Goal: Navigation & Orientation: Find specific page/section

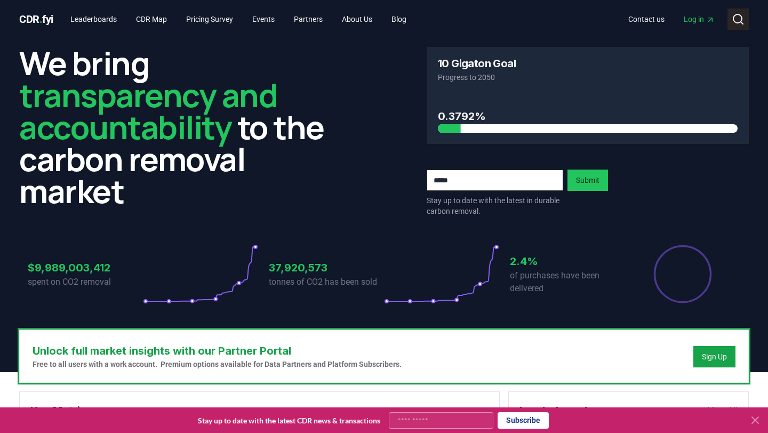
click at [738, 22] on circle at bounding box center [737, 18] width 9 height 9
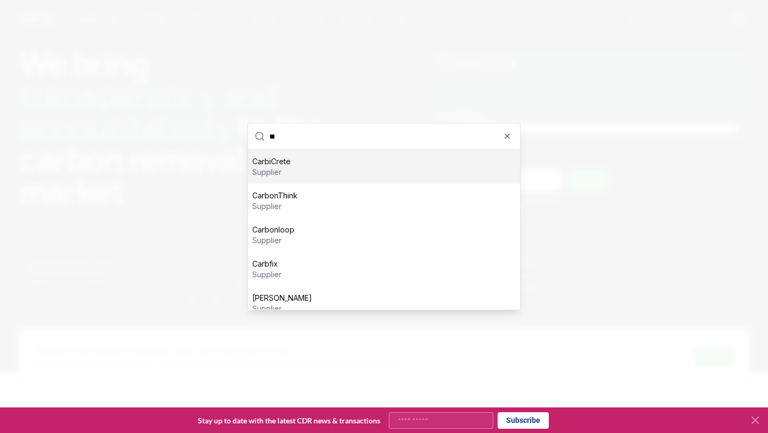
type input "*"
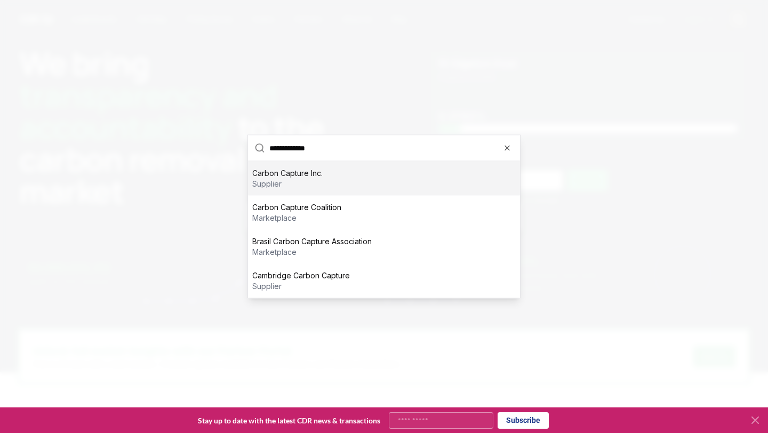
type input "**********"
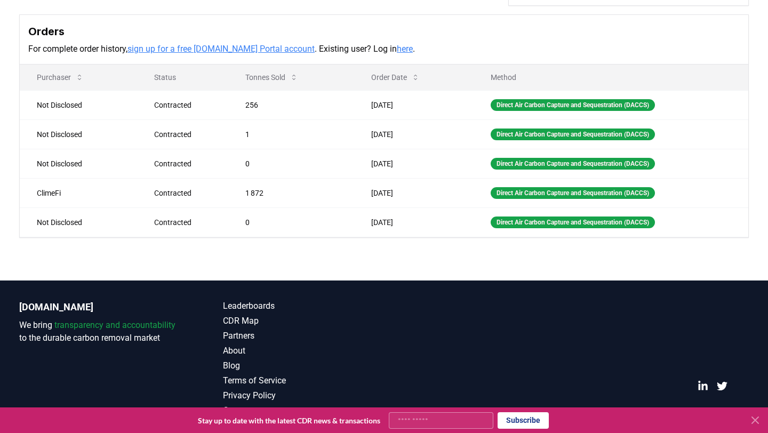
scroll to position [333, 0]
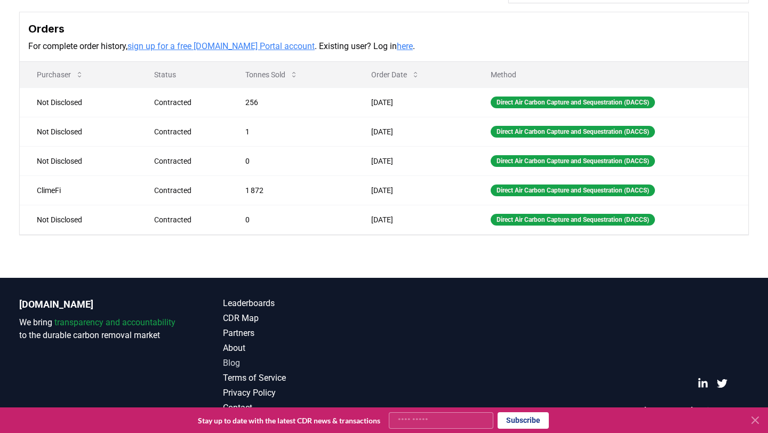
click at [234, 365] on link "Blog" at bounding box center [303, 363] width 161 height 13
click at [759, 422] on icon at bounding box center [755, 420] width 13 height 13
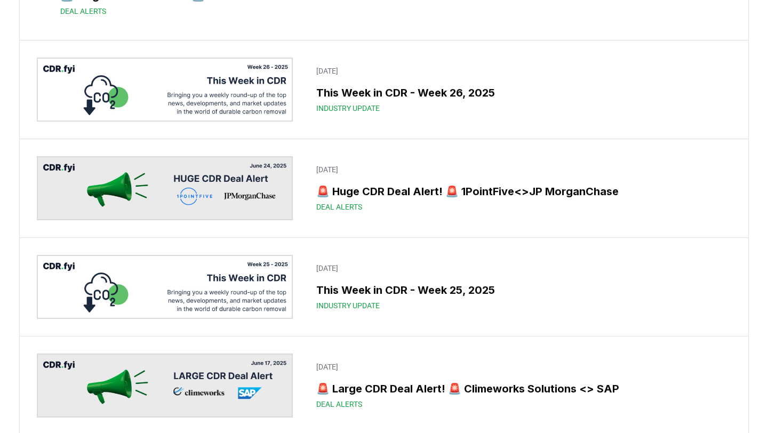
scroll to position [1761, 0]
